Goal: Task Accomplishment & Management: Manage account settings

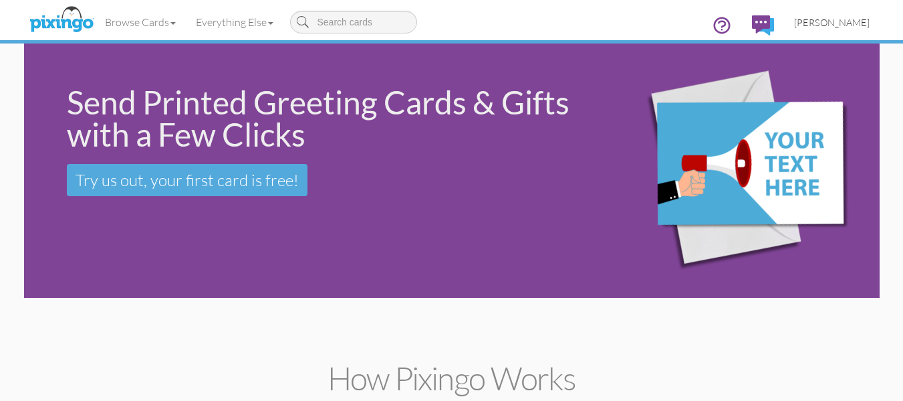
click at [837, 25] on span "[PERSON_NAME]" at bounding box center [832, 22] width 76 height 11
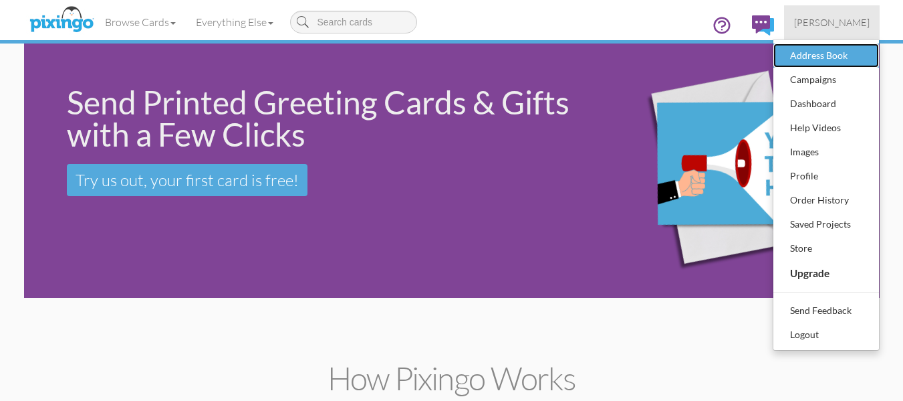
click at [820, 54] on div "Address Book" at bounding box center [826, 55] width 79 height 20
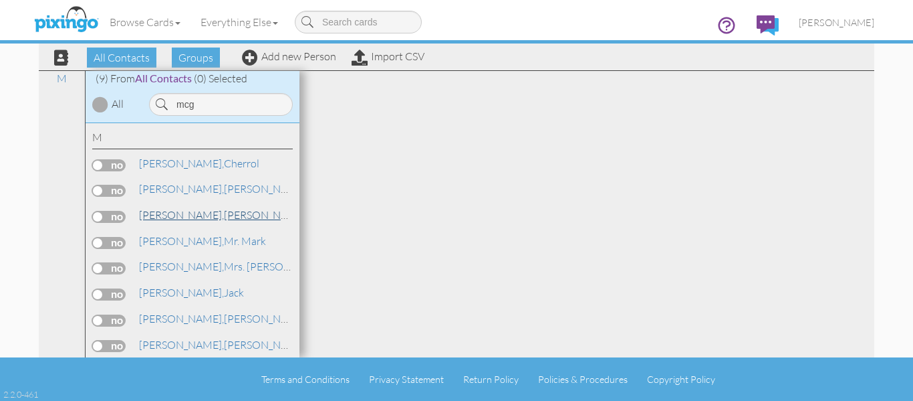
type input "mcg"
click at [186, 209] on span "[PERSON_NAME]," at bounding box center [181, 214] width 85 height 13
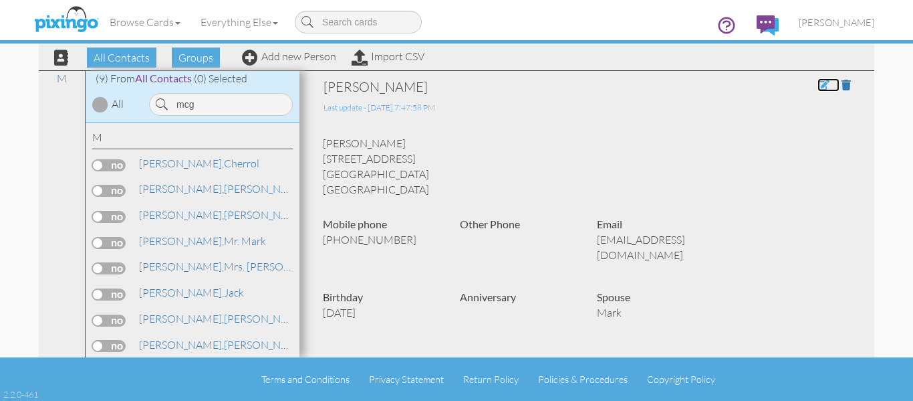
click at [818, 84] on span at bounding box center [824, 85] width 12 height 11
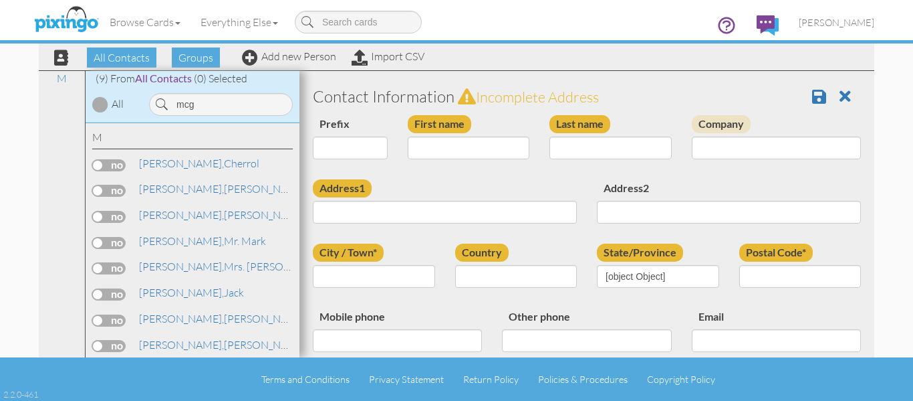
select select "string:Mrs."
type input "[PERSON_NAME]"
type input "[STREET_ADDRESS]"
type input "[GEOGRAPHIC_DATA]"
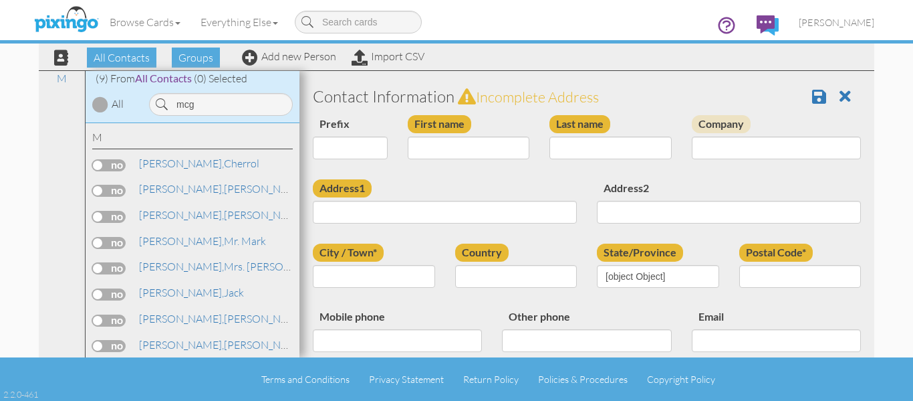
type input "80104"
type input "3109808684"
type input "[EMAIL_ADDRESS][DOMAIN_NAME]"
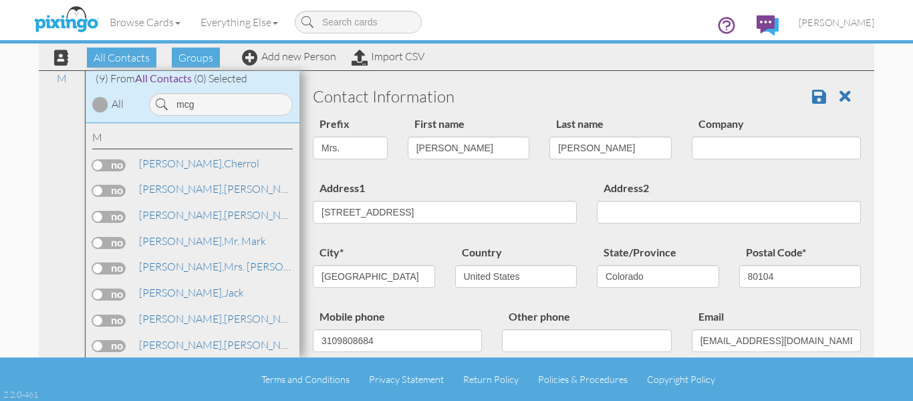
select select "object:4159"
select select "object:4404"
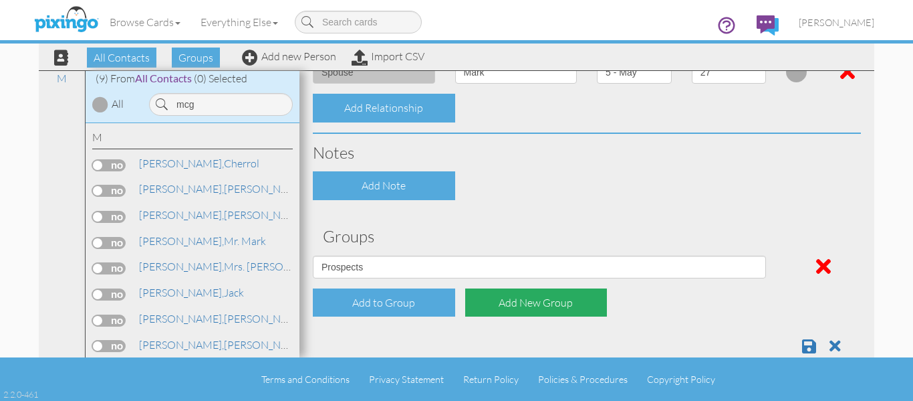
scroll to position [572, 0]
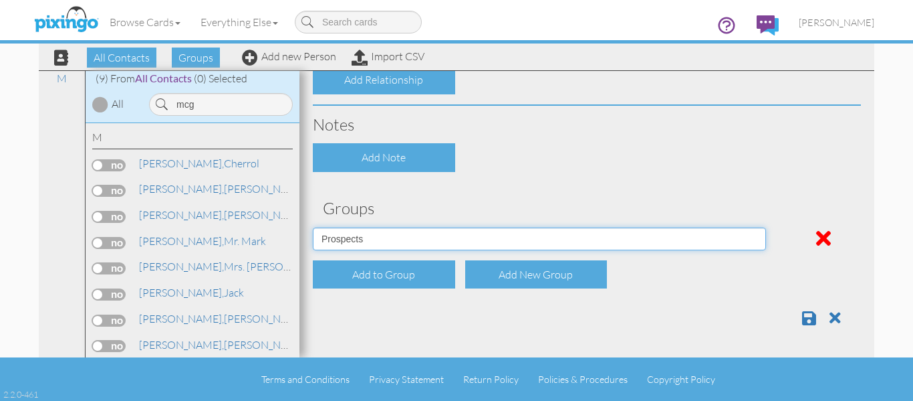
click at [394, 244] on select "April Birthdays August Birthdays Castlerock/Pine Pot Agents December Birthdays …" at bounding box center [539, 238] width 453 height 23
select select "object:4155"
click at [313, 227] on select "April Birthdays August Birthdays Castlerock/Pine Pot Agents December Birthdays …" at bounding box center [539, 238] width 453 height 23
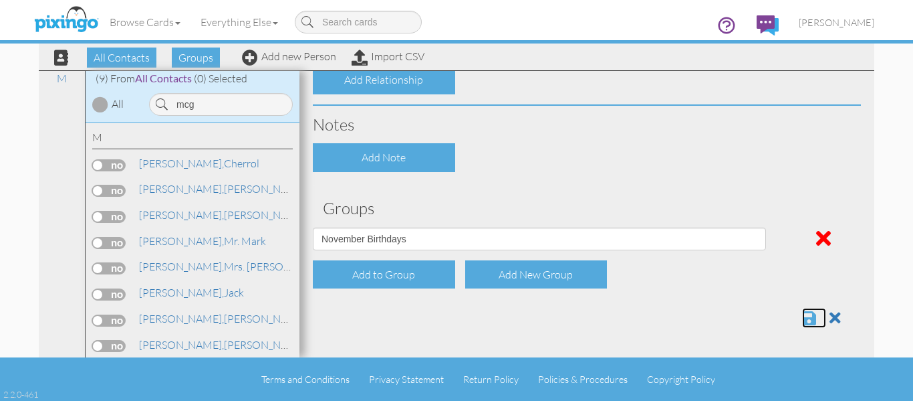
click at [802, 318] on span at bounding box center [809, 318] width 14 height 16
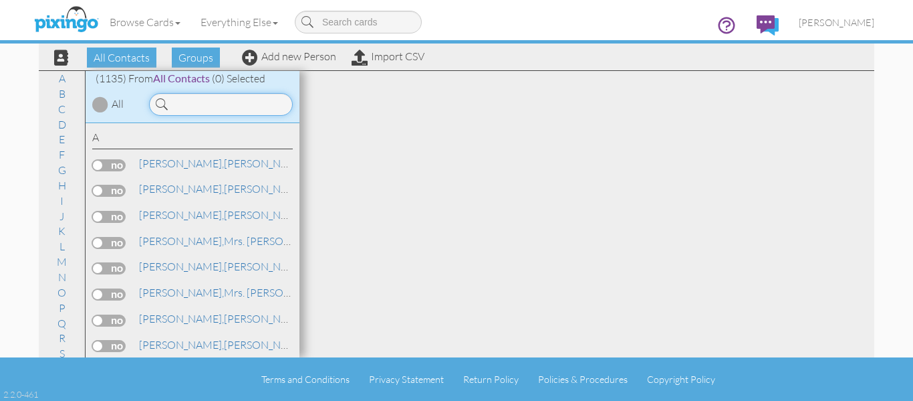
click at [215, 104] on input at bounding box center [221, 104] width 144 height 23
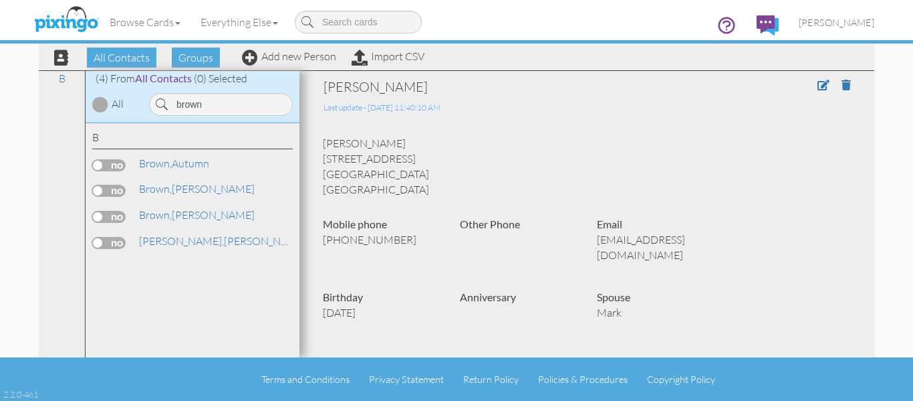
click at [175, 174] on div "[PERSON_NAME]" at bounding box center [192, 165] width 201 height 19
click at [177, 169] on link "[PERSON_NAME]" at bounding box center [174, 163] width 73 height 16
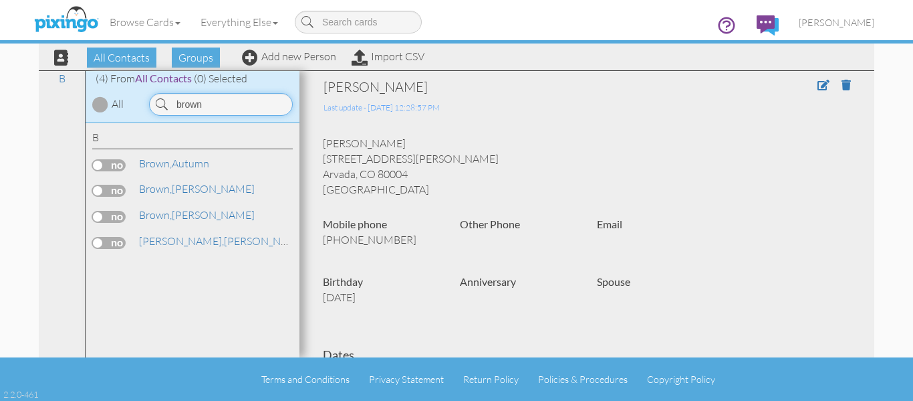
drag, startPoint x: 195, startPoint y: 104, endPoint x: 145, endPoint y: 105, distance: 50.2
click at [145, 105] on div "brown" at bounding box center [220, 104] width 157 height 23
type input "[PERSON_NAME]"
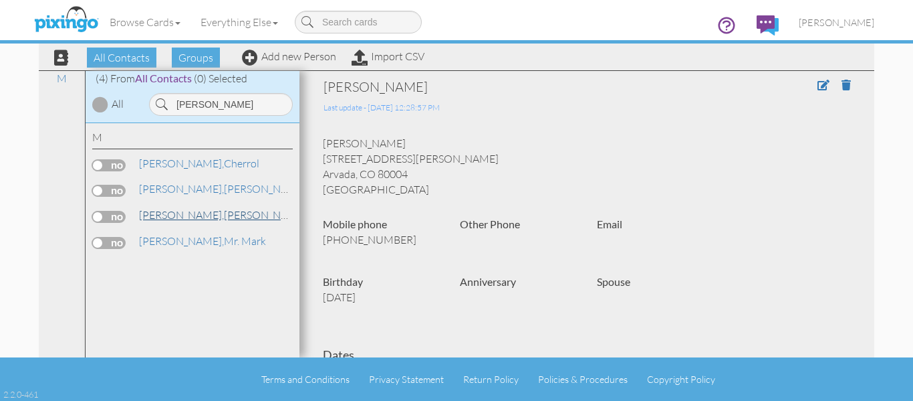
click at [203, 212] on link "[PERSON_NAME], [PERSON_NAME]" at bounding box center [223, 215] width 171 height 16
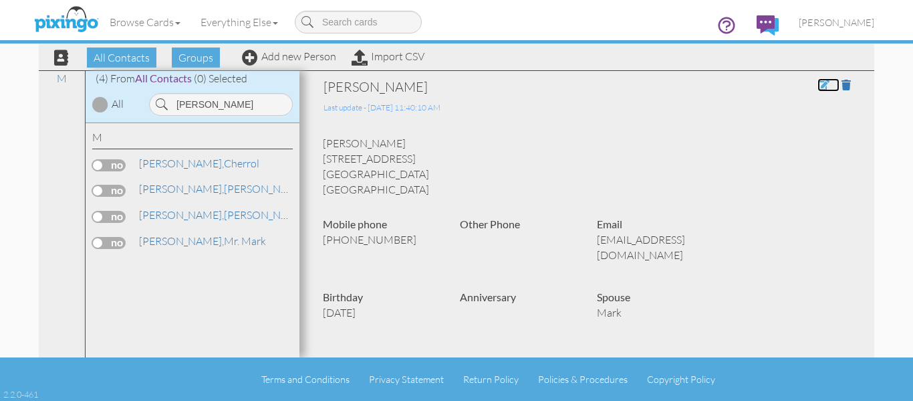
click at [818, 86] on span at bounding box center [824, 85] width 12 height 11
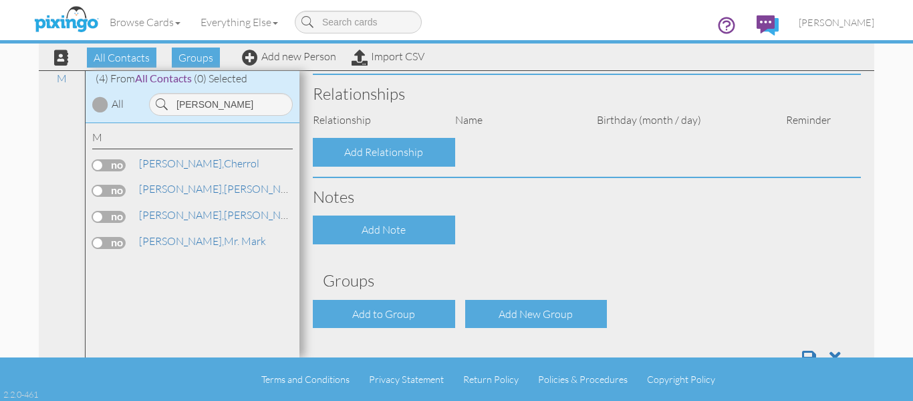
select select "string:Mrs."
type input "[PERSON_NAME]"
type input "[STREET_ADDRESS]"
type input "[GEOGRAPHIC_DATA]"
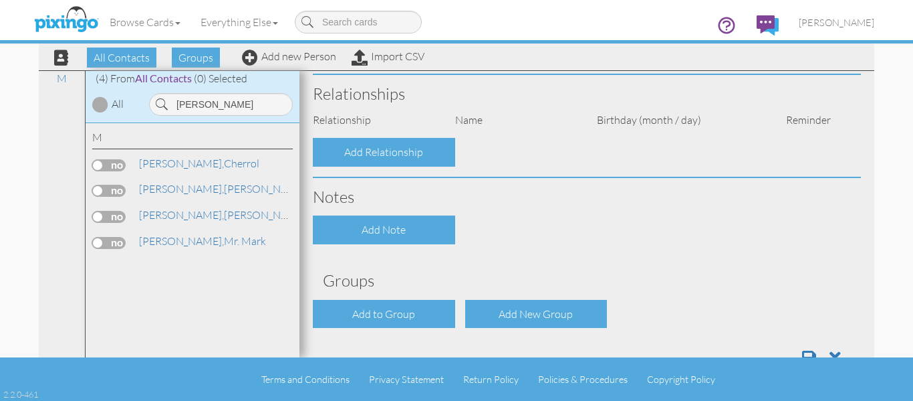
type input "80104"
type input "3109808684"
type input "[EMAIL_ADDRESS][DOMAIN_NAME]"
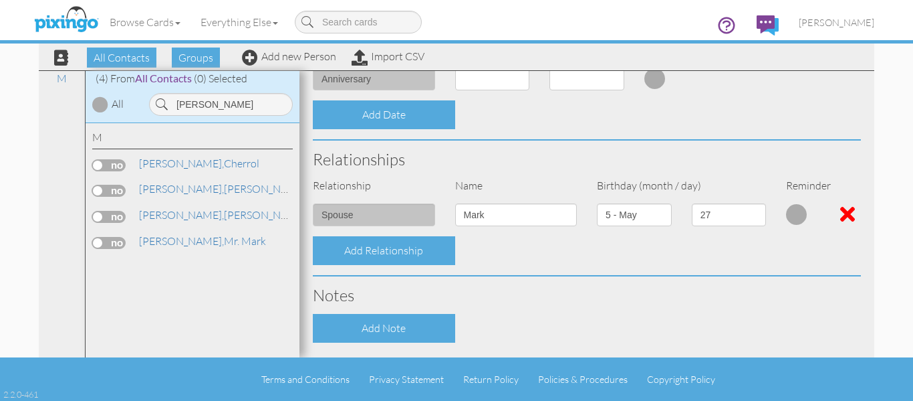
select select "object:4799"
select select "object:5044"
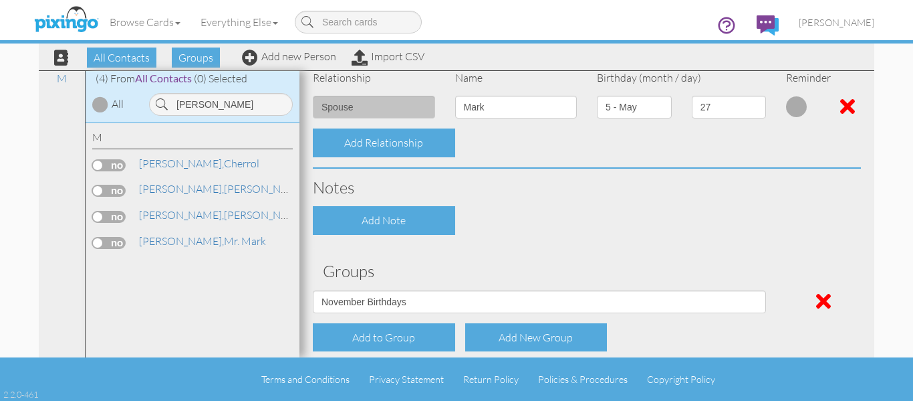
scroll to position [171, 0]
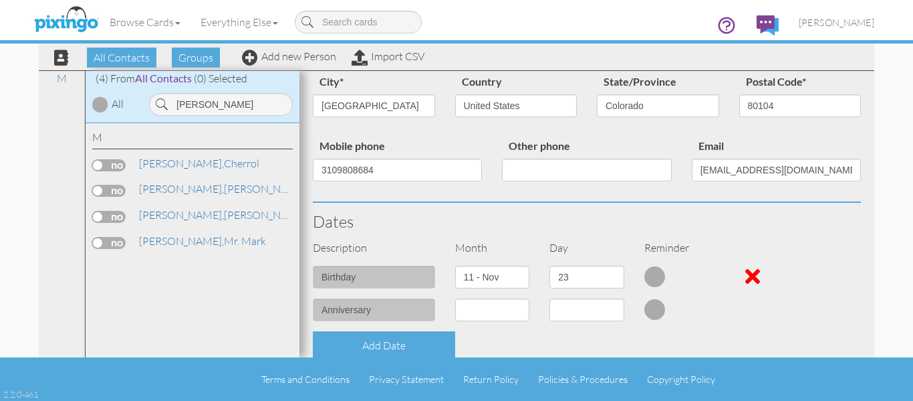
drag, startPoint x: 647, startPoint y: 281, endPoint x: 675, endPoint y: 271, distance: 29.6
click at [647, 279] on div at bounding box center [655, 275] width 21 height 21
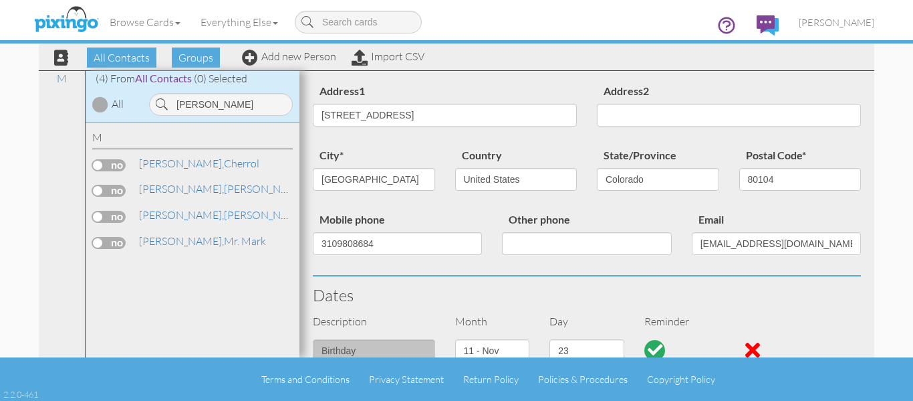
scroll to position [0, 0]
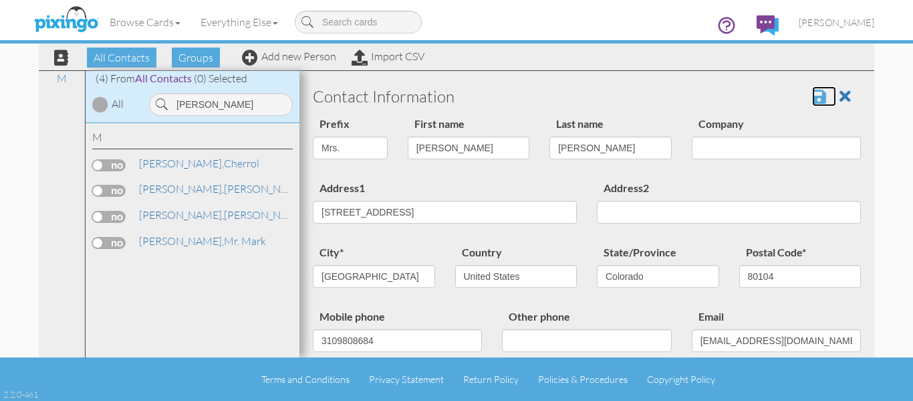
click at [816, 99] on span at bounding box center [819, 96] width 14 height 16
